Goal: Find specific page/section: Find specific page/section

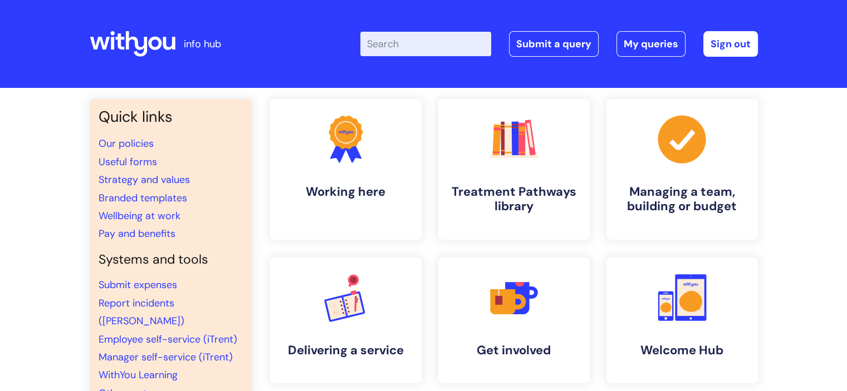
click at [472, 48] on input "Enter your search term here..." at bounding box center [425, 44] width 131 height 24
type input "brand"
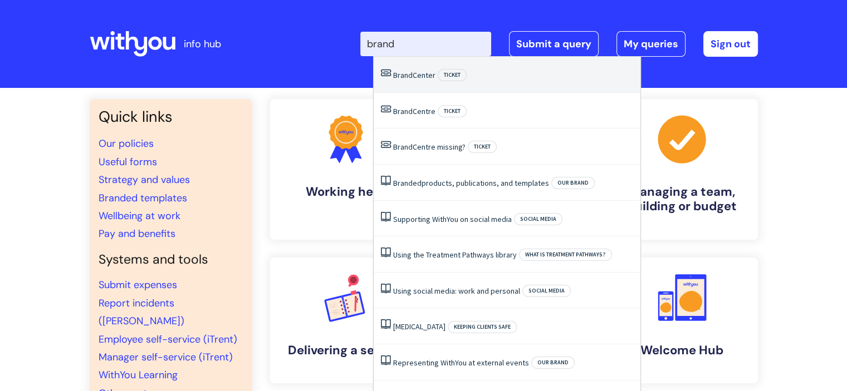
click at [425, 73] on link "Brand Center" at bounding box center [414, 75] width 42 height 10
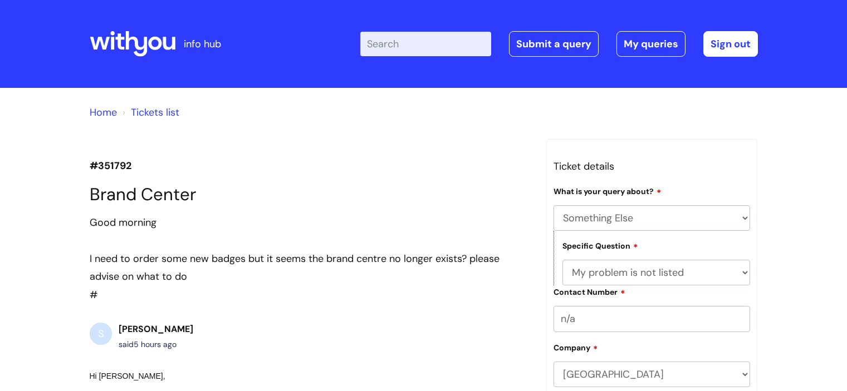
select select "Something Else"
select select "My problem is not listed"
click at [657, 40] on link "My queries" at bounding box center [650, 44] width 69 height 26
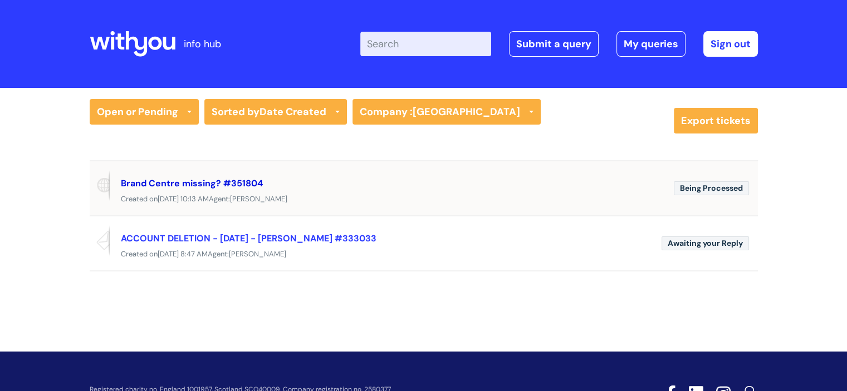
click at [167, 181] on link "Brand Centre missing? #351804" at bounding box center [192, 184] width 142 height 12
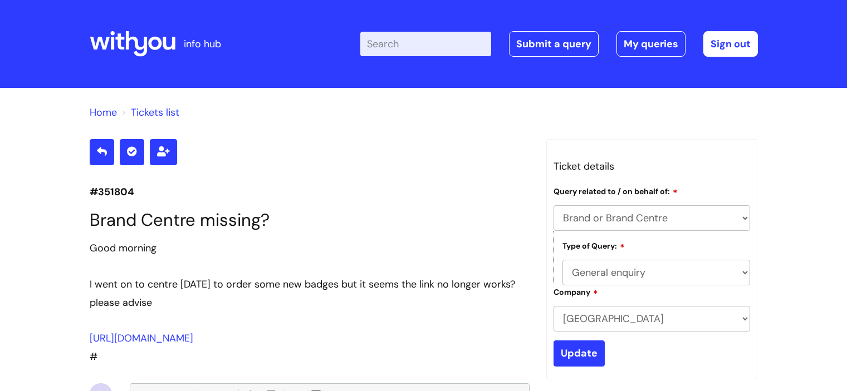
select select "Brand or Brand Centre"
select select "General enquiry"
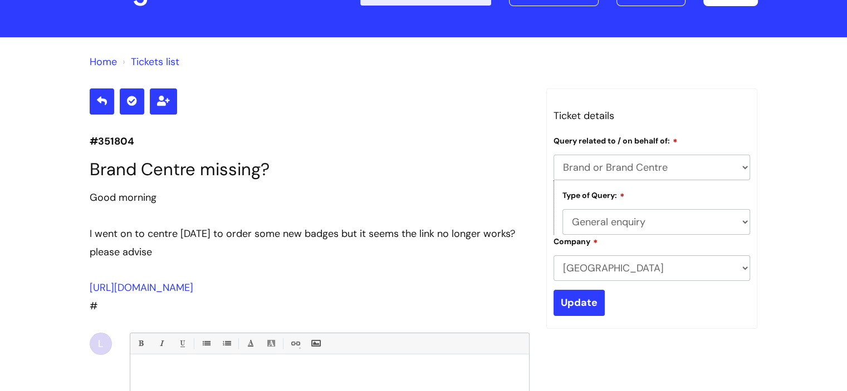
scroll to position [111, 0]
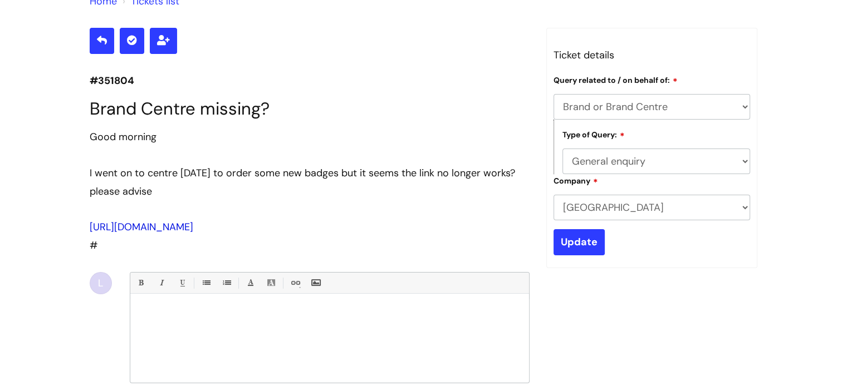
click at [161, 232] on link "[URL][DOMAIN_NAME]" at bounding box center [142, 226] width 104 height 13
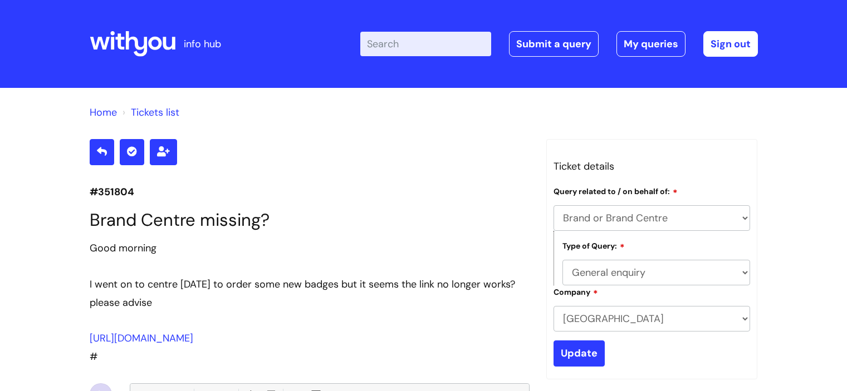
select select "Brand or Brand Centre"
select select "General enquiry"
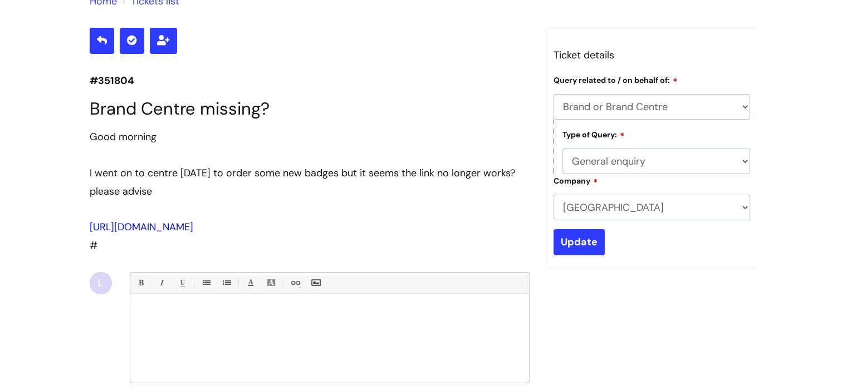
drag, startPoint x: 229, startPoint y: 225, endPoint x: 91, endPoint y: 227, distance: 138.1
click at [91, 223] on div "[URL][DOMAIN_NAME]" at bounding box center [310, 227] width 440 height 18
copy link "[URL][DOMAIN_NAME]"
click at [470, 110] on h1 "Brand Centre missing?" at bounding box center [310, 109] width 440 height 21
click at [134, 232] on link "[URL][DOMAIN_NAME]" at bounding box center [142, 226] width 104 height 13
